Goal: Task Accomplishment & Management: Use online tool/utility

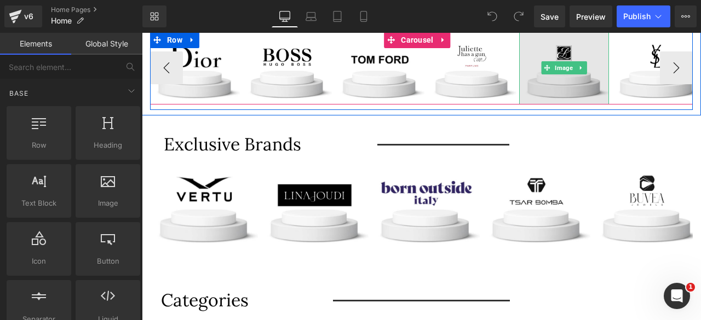
scroll to position [401, 0]
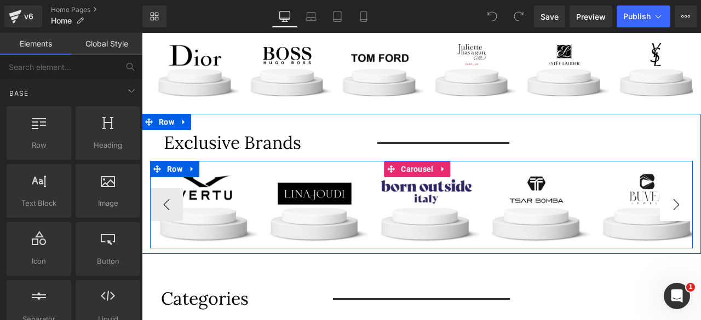
click at [672, 206] on button "›" at bounding box center [676, 204] width 33 height 33
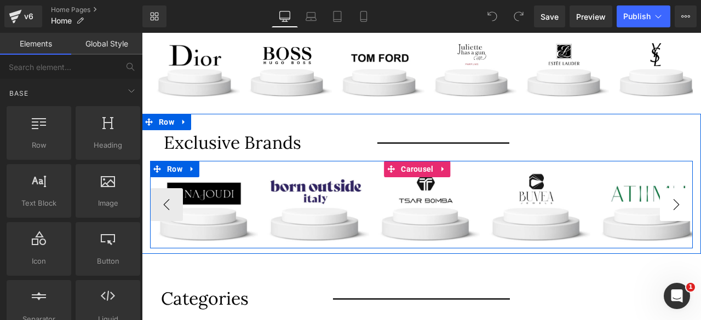
click at [672, 206] on button "›" at bounding box center [676, 204] width 33 height 33
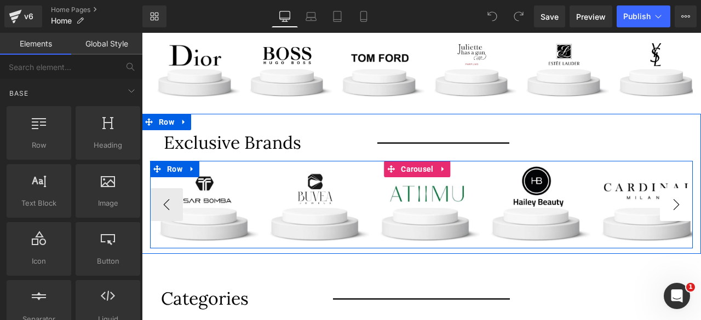
click at [672, 206] on button "›" at bounding box center [676, 204] width 33 height 33
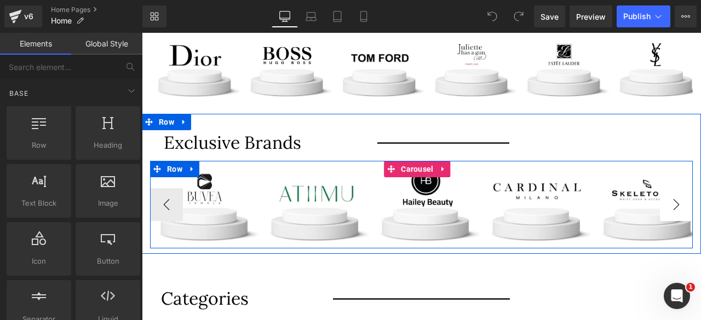
click at [672, 206] on button "›" at bounding box center [676, 204] width 33 height 33
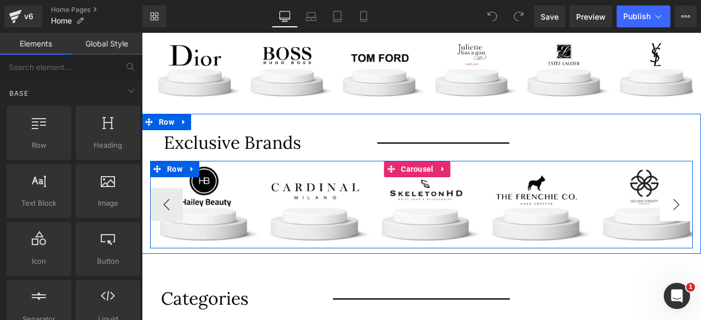
click at [672, 206] on button "›" at bounding box center [676, 204] width 33 height 33
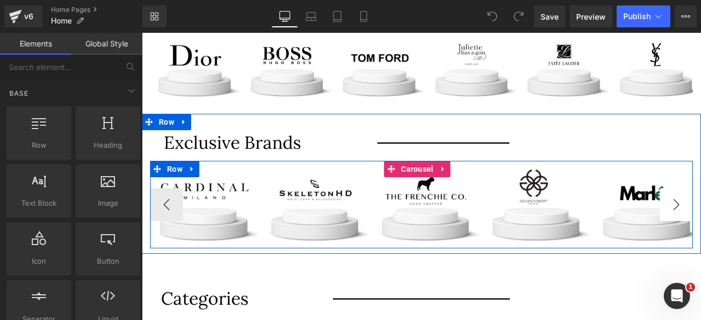
click at [672, 206] on button "›" at bounding box center [676, 204] width 33 height 33
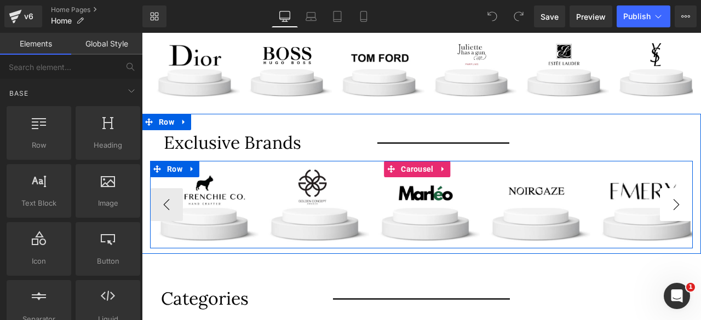
click at [672, 206] on button "›" at bounding box center [676, 204] width 33 height 33
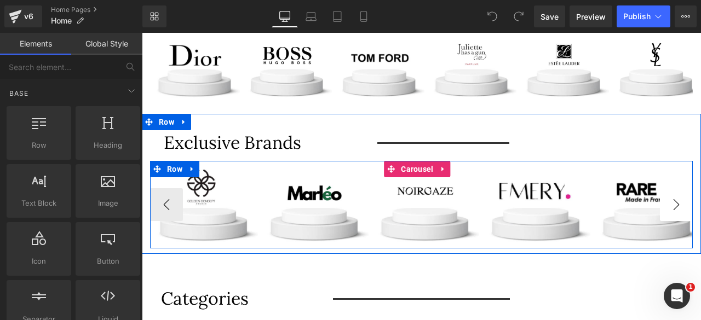
click at [672, 206] on button "›" at bounding box center [676, 204] width 33 height 33
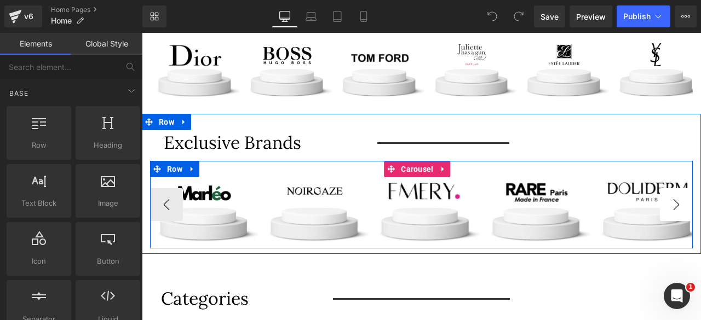
click at [672, 206] on button "›" at bounding box center [676, 204] width 33 height 33
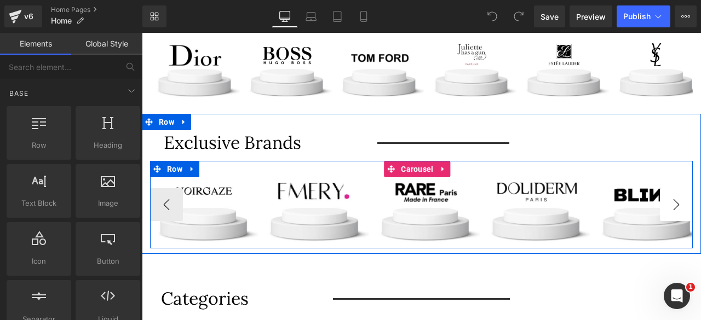
click at [672, 206] on button "›" at bounding box center [676, 204] width 33 height 33
click at [644, 200] on span "Image" at bounding box center [646, 204] width 22 height 13
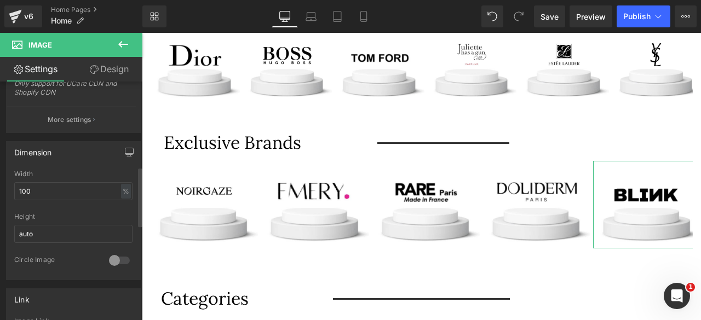
scroll to position [350, 0]
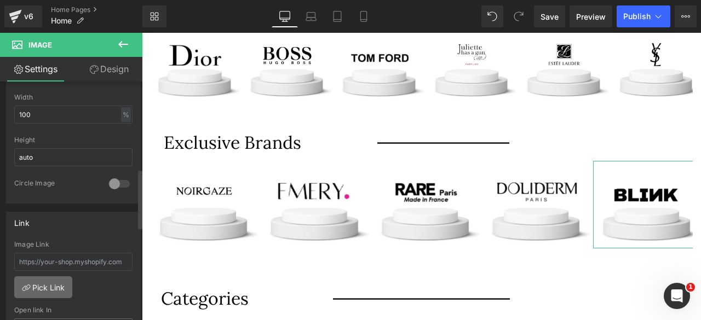
click at [36, 276] on link "Pick Link" at bounding box center [43, 287] width 58 height 22
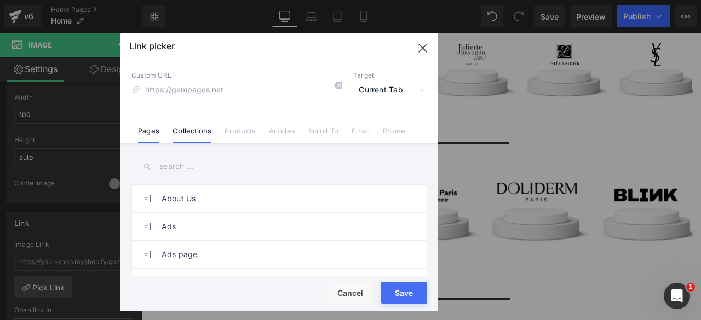
click at [188, 130] on link "Collections" at bounding box center [191, 134] width 39 height 16
click at [180, 166] on input "text" at bounding box center [279, 166] width 296 height 25
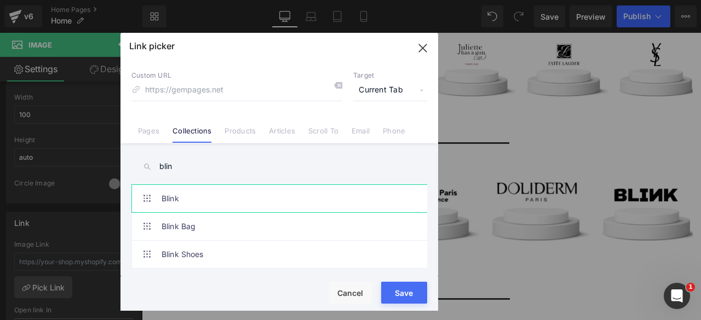
type input "blin"
click at [212, 201] on link "Blink" at bounding box center [281, 198] width 241 height 27
click at [401, 296] on button "Save" at bounding box center [404, 293] width 46 height 22
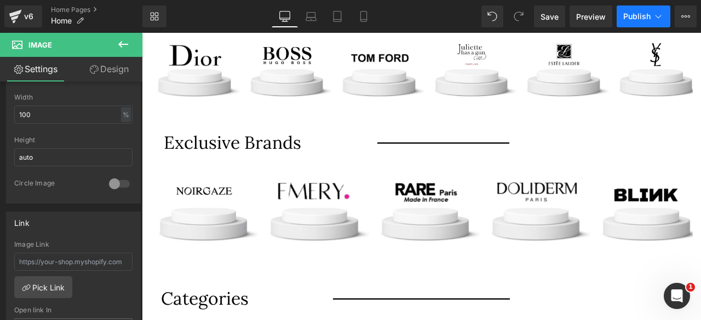
click at [629, 19] on span "Publish" at bounding box center [636, 16] width 27 height 9
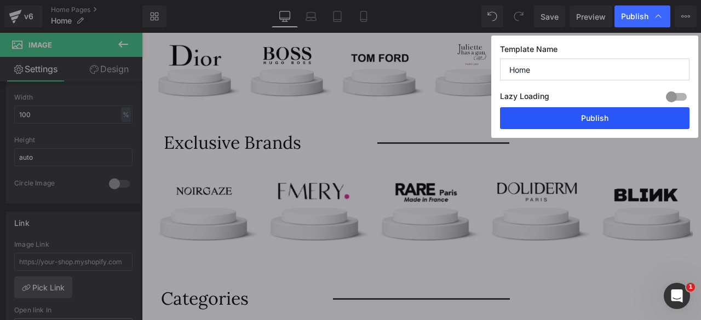
click at [576, 119] on button "Publish" at bounding box center [594, 118] width 189 height 22
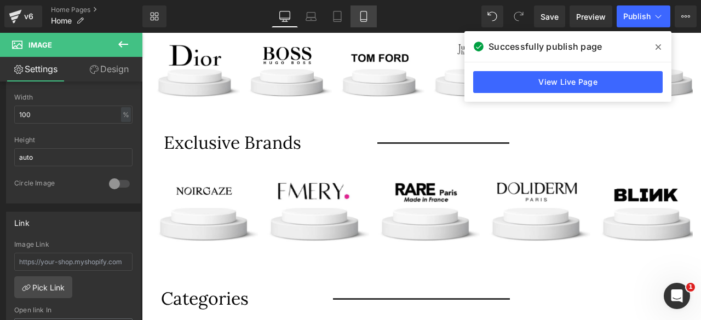
click at [366, 13] on icon at bounding box center [363, 16] width 11 height 11
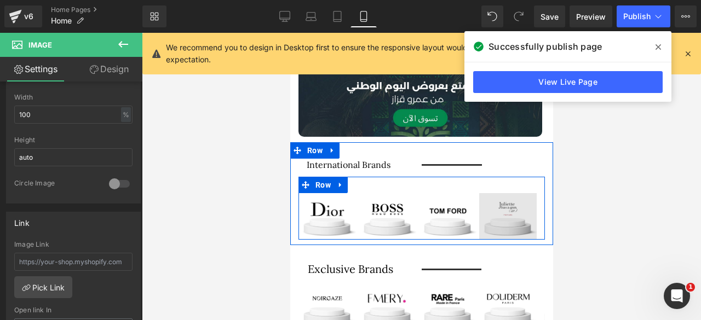
scroll to position [288, 0]
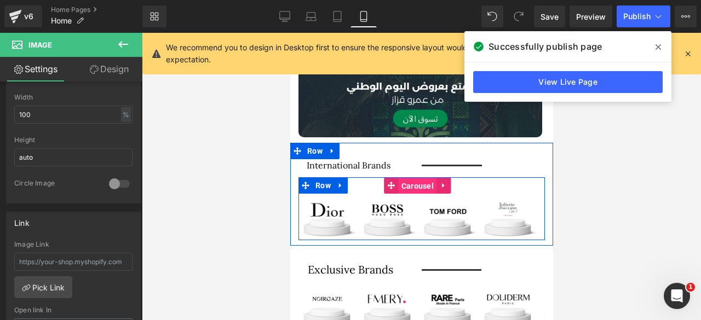
click at [420, 180] on span "Carousel" at bounding box center [417, 186] width 38 height 16
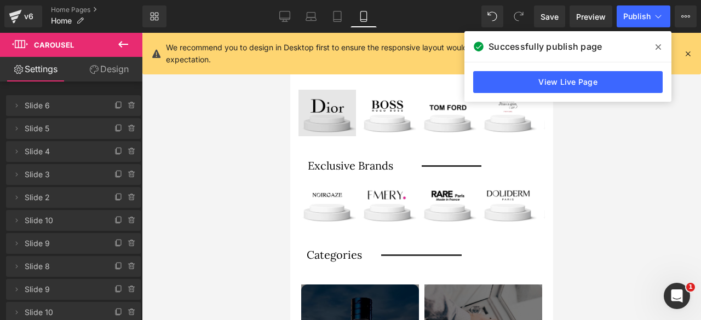
scroll to position [397, 0]
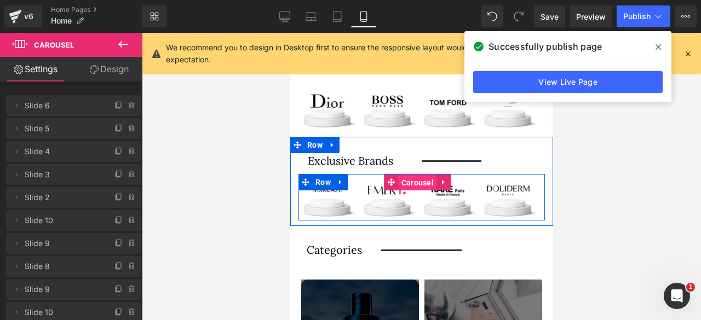
click at [416, 175] on span "Carousel" at bounding box center [417, 183] width 38 height 16
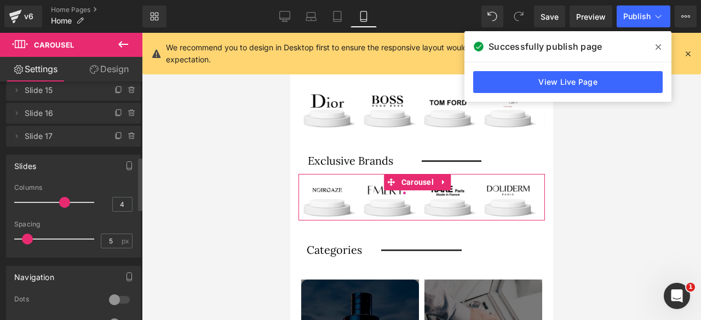
scroll to position [333, 0]
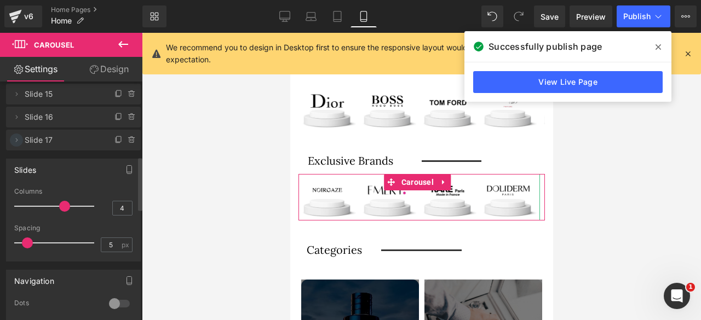
click at [20, 140] on icon at bounding box center [16, 140] width 9 height 9
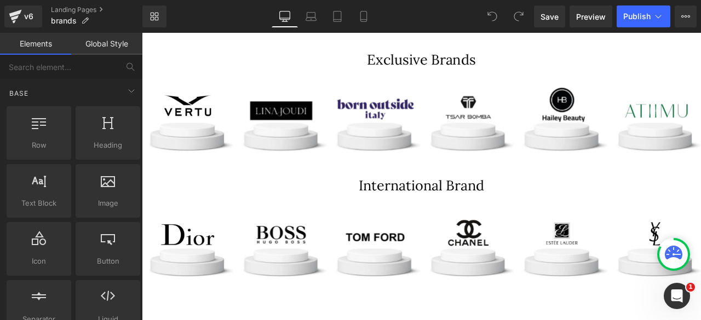
scroll to position [324, 0]
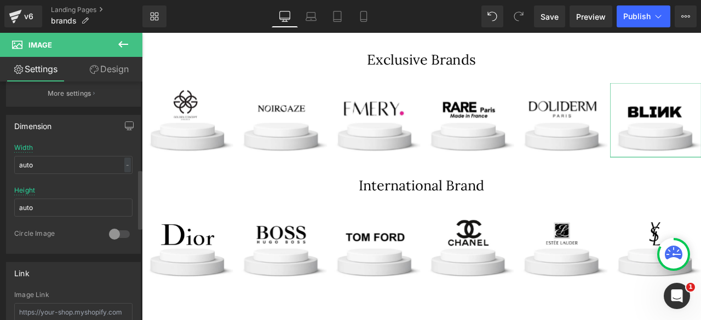
scroll to position [357, 0]
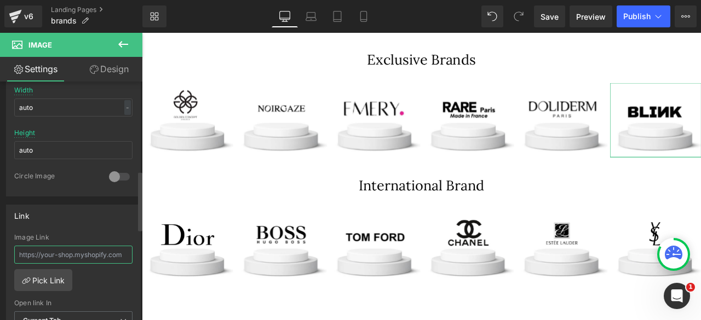
click at [36, 249] on input "text" at bounding box center [73, 255] width 118 height 18
click at [34, 276] on link "Pick Link" at bounding box center [43, 280] width 58 height 22
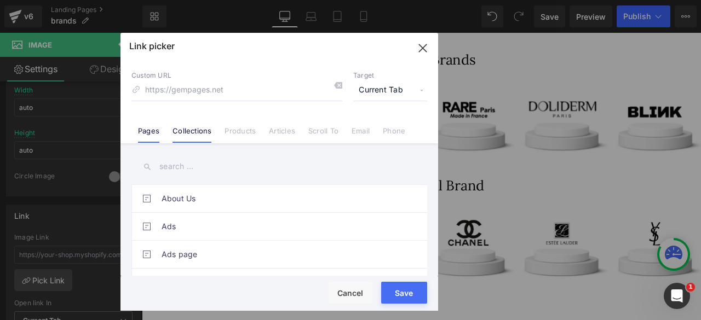
click at [193, 128] on link "Collections" at bounding box center [191, 134] width 39 height 16
click at [183, 168] on input "text" at bounding box center [279, 166] width 296 height 25
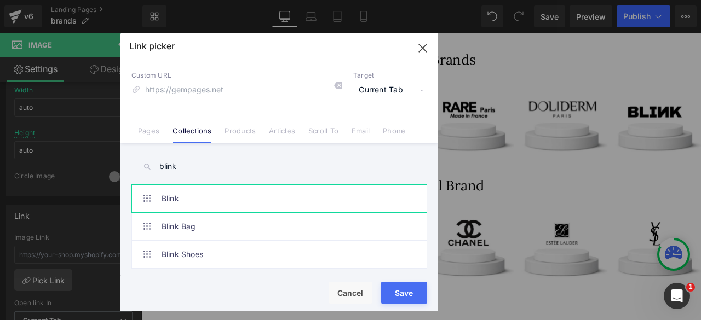
type input "blink"
click at [180, 193] on link "Blink" at bounding box center [281, 198] width 241 height 27
click at [400, 295] on button "Save" at bounding box center [404, 293] width 46 height 22
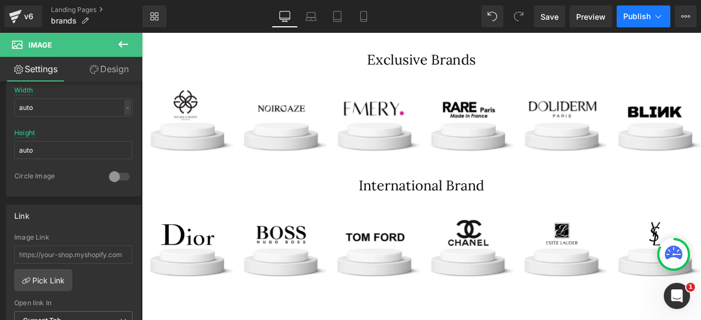
click at [630, 17] on span "Publish" at bounding box center [636, 16] width 27 height 9
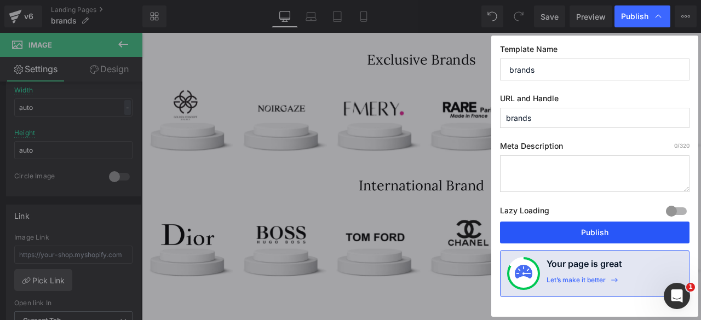
click at [563, 230] on button "Publish" at bounding box center [594, 233] width 189 height 22
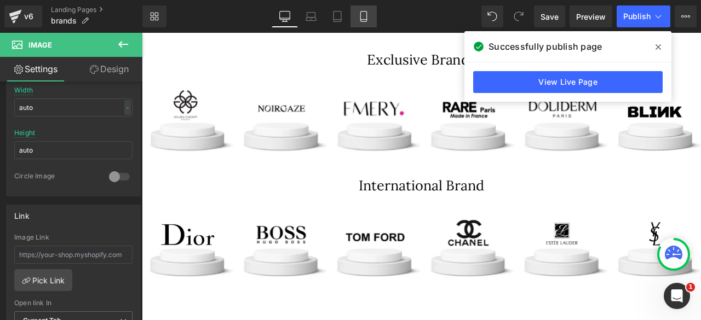
click at [363, 20] on icon at bounding box center [363, 16] width 11 height 11
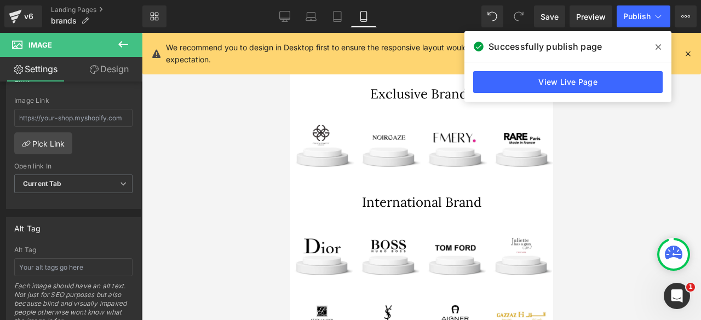
scroll to position [448, 0]
